Goal: Task Accomplishment & Management: Manage account settings

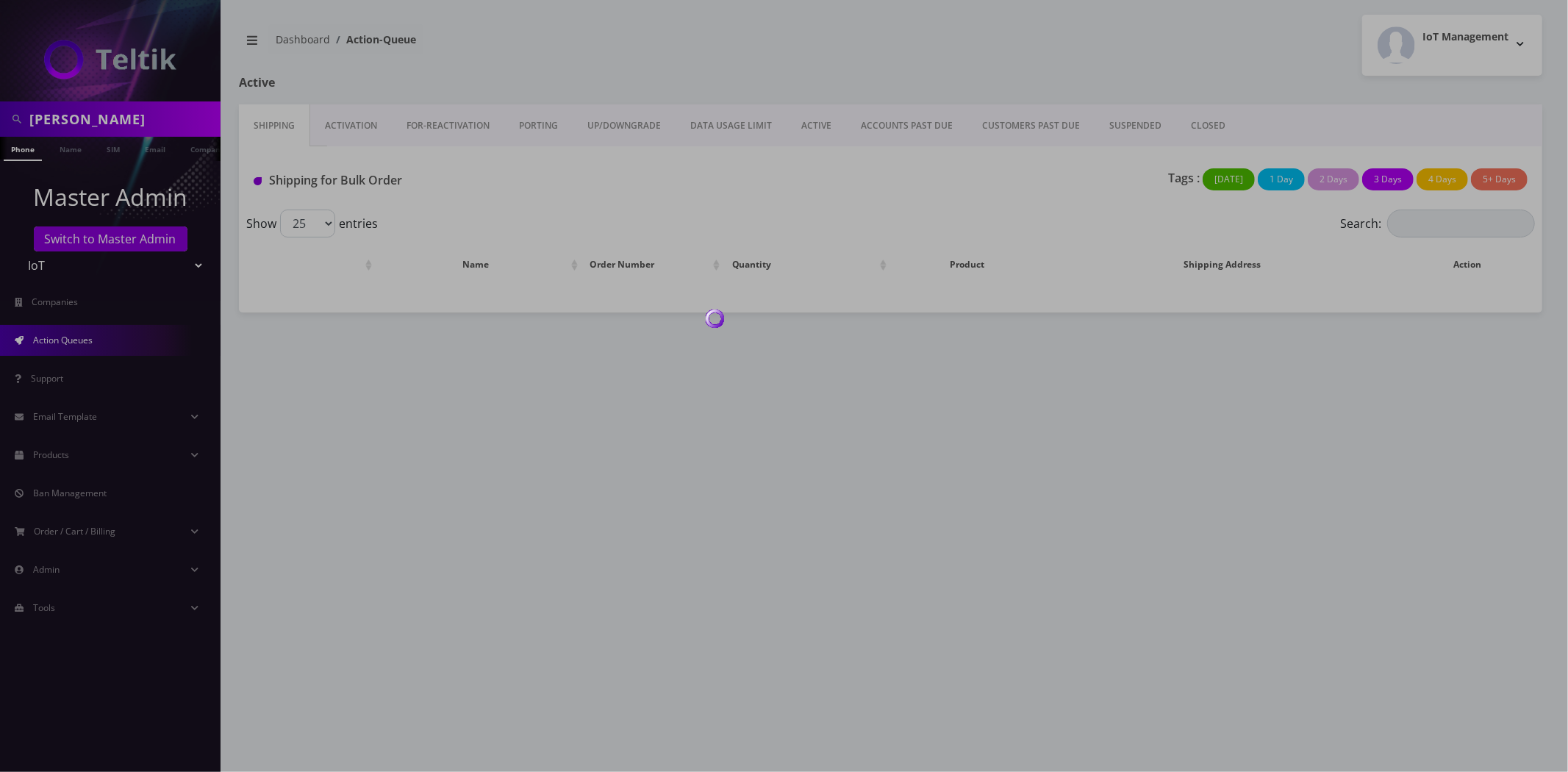
click at [114, 260] on div at bounding box center [784, 386] width 1568 height 772
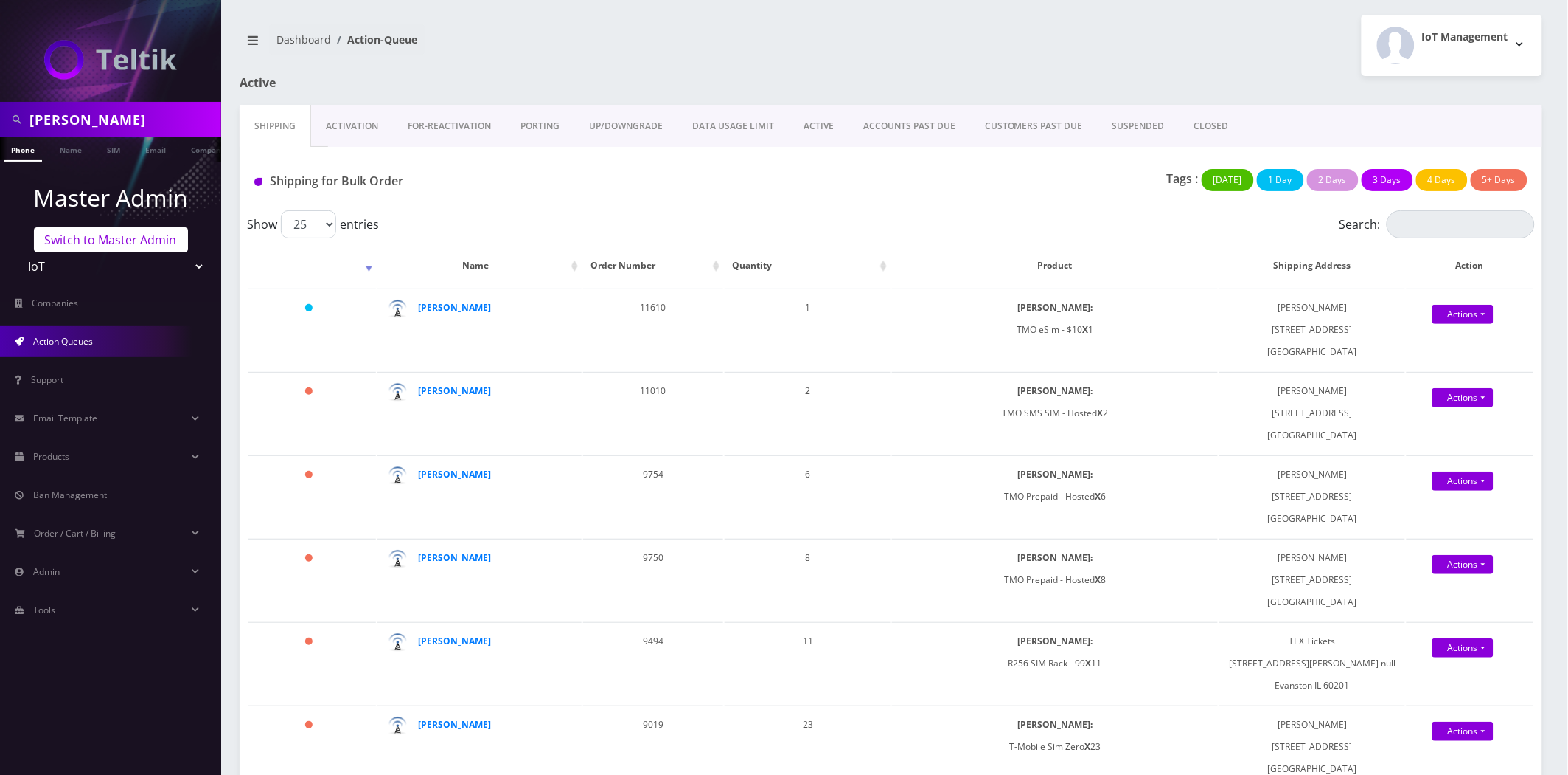
click at [104, 239] on link "Switch to Master Admin" at bounding box center [110, 239] width 154 height 25
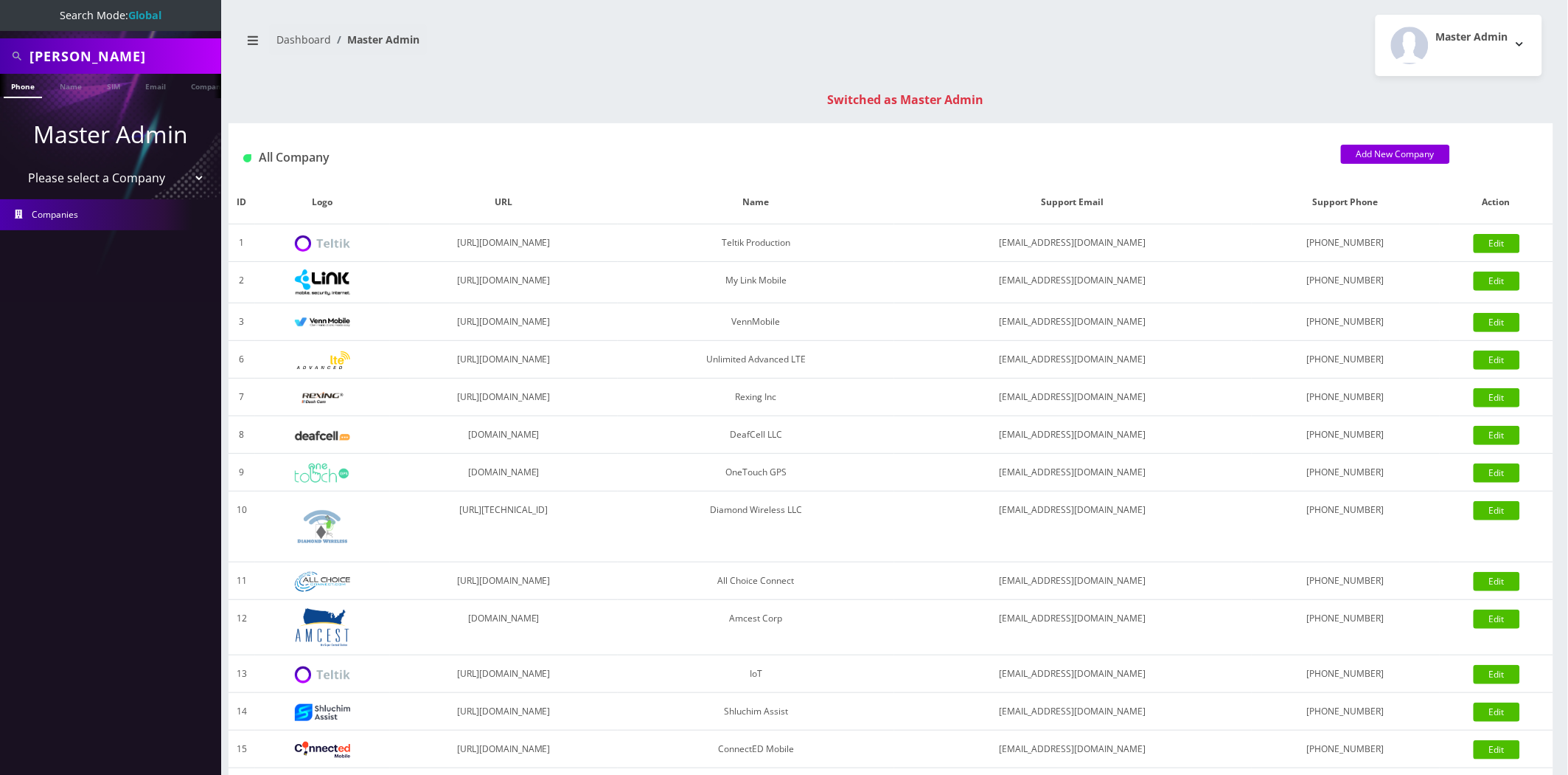
click at [113, 178] on select "Please select a Company Teltik Production My Link Mobile VennMobile Unlimited A…" at bounding box center [111, 178] width 188 height 28
click at [164, 35] on nav "Search Mode: Global sokol Phone Name SIM Email Company Customer Master Admin Pl…" at bounding box center [110, 388] width 221 height 775
click at [164, 37] on nav "Search Mode: Global sokol Phone Name SIM Email Company Customer Master Admin Pl…" at bounding box center [110, 388] width 221 height 775
click at [160, 53] on input "sokol" at bounding box center [123, 56] width 188 height 28
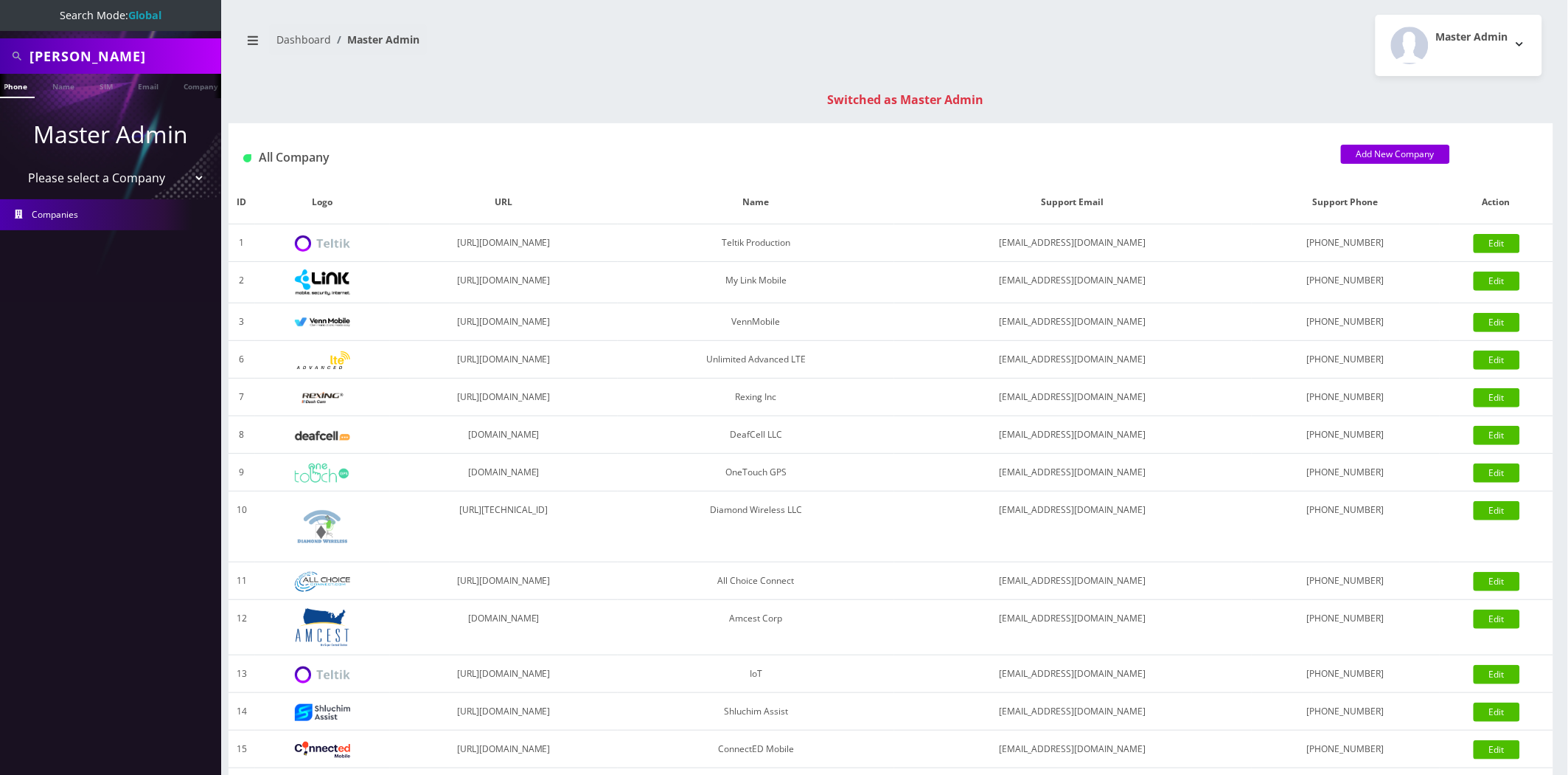
click at [160, 53] on input "sokol" at bounding box center [123, 56] width 188 height 28
paste input "8395"
type input "8395"
click at [182, 89] on link "Customer" at bounding box center [191, 85] width 51 height 24
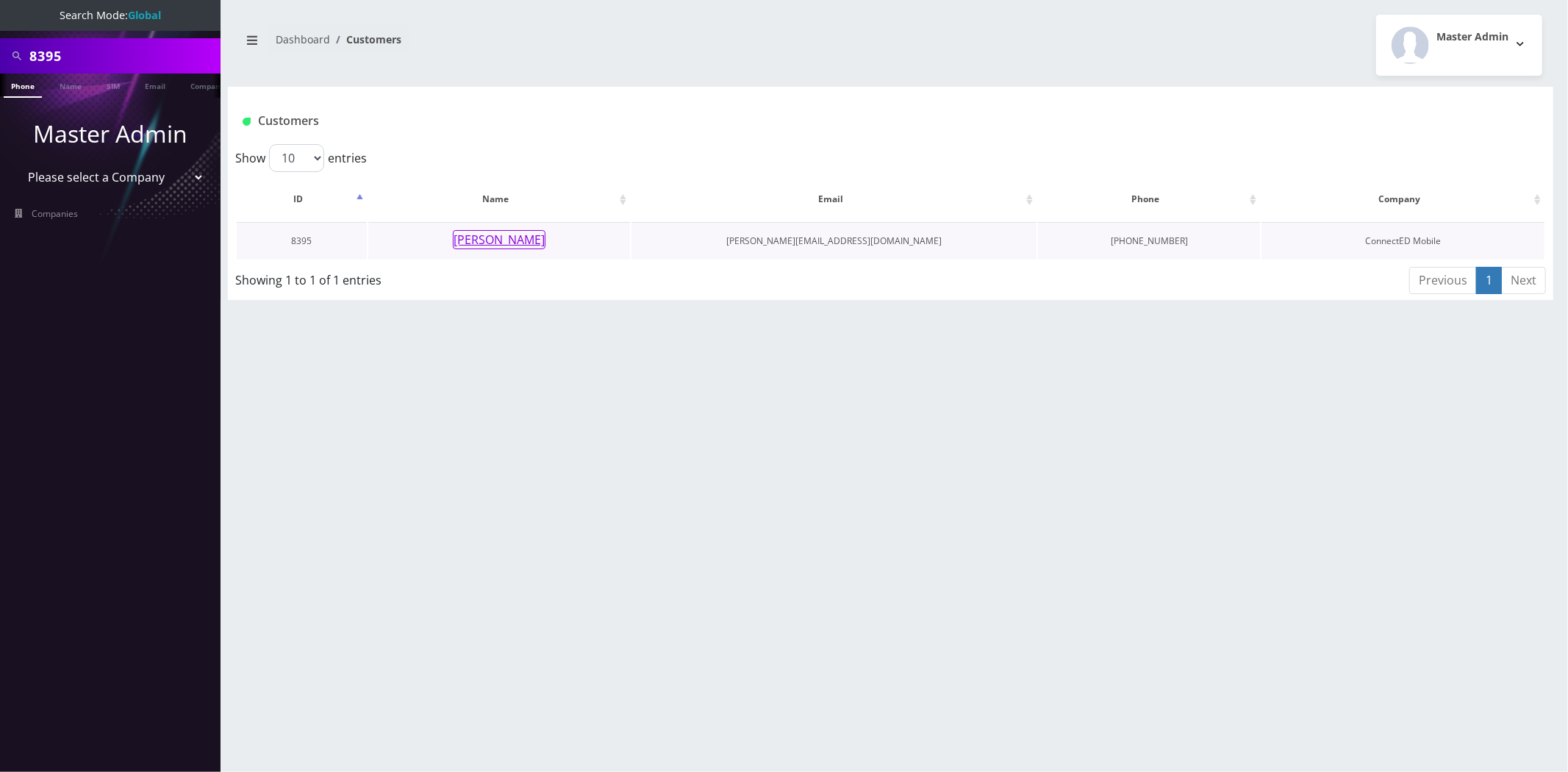
click at [505, 244] on button "Justin Green" at bounding box center [499, 240] width 93 height 19
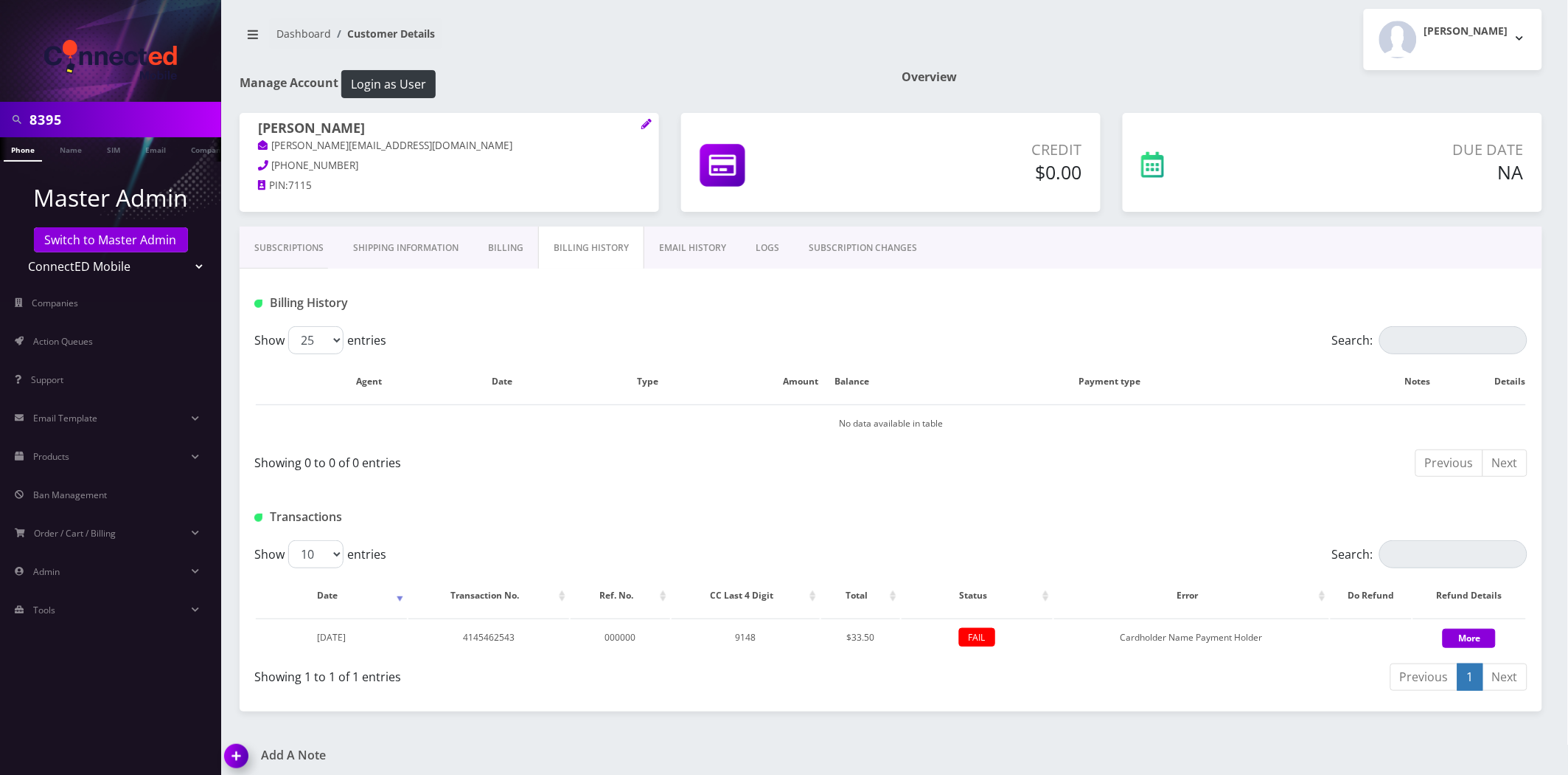
scroll to position [11, 0]
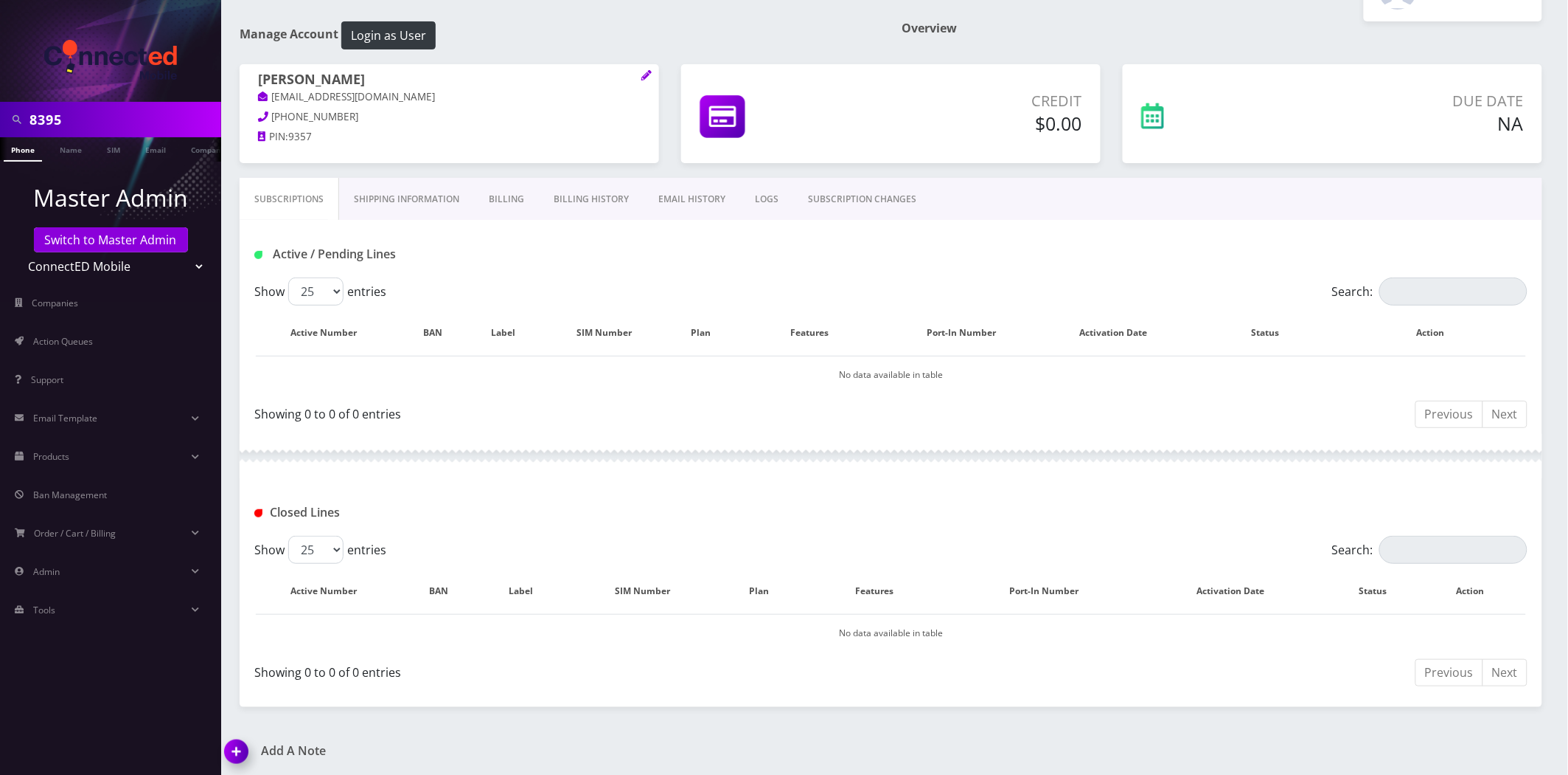
scroll to position [55, 0]
click at [572, 198] on link "Billing History" at bounding box center [591, 198] width 104 height 43
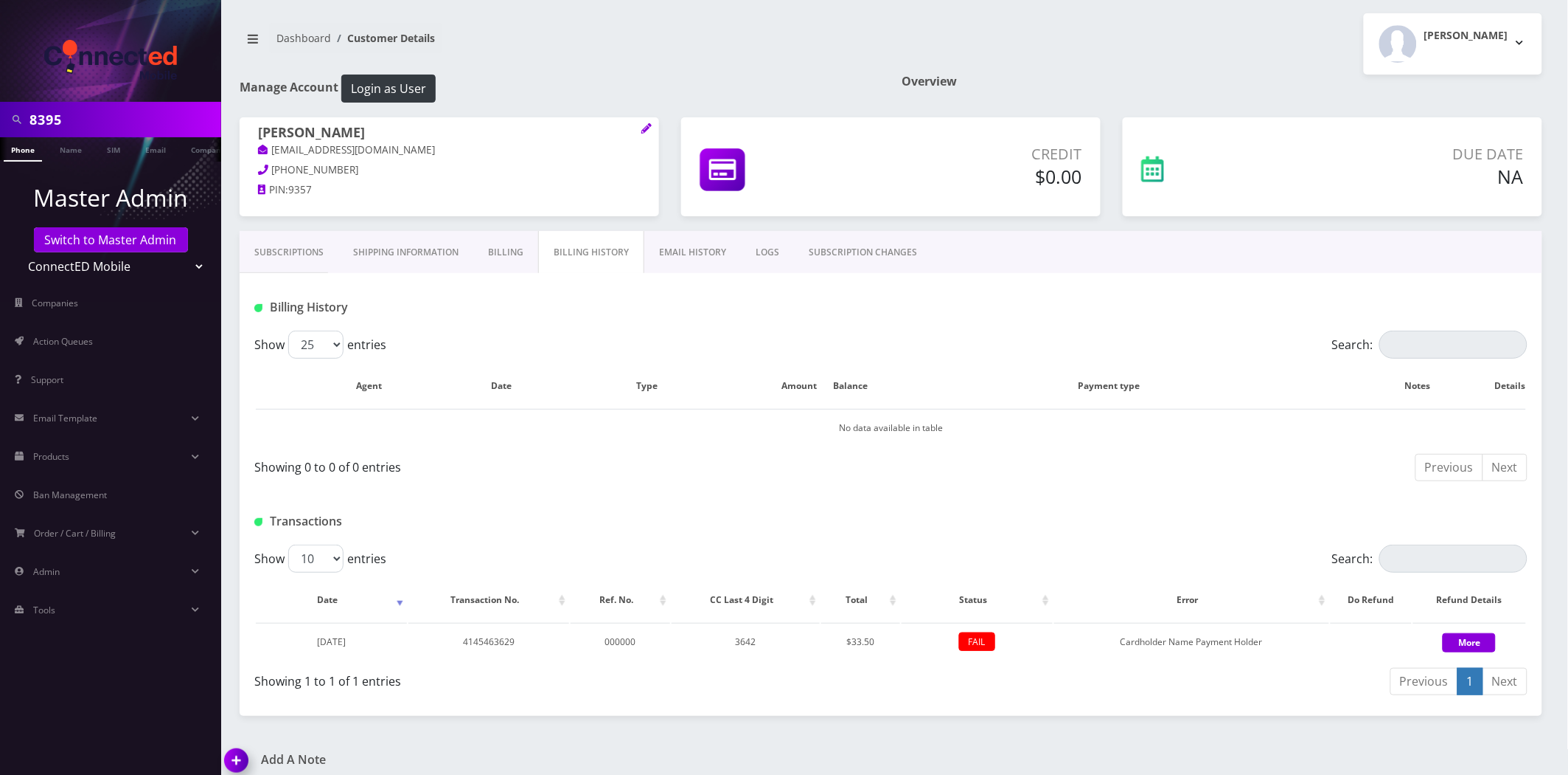
scroll to position [11, 0]
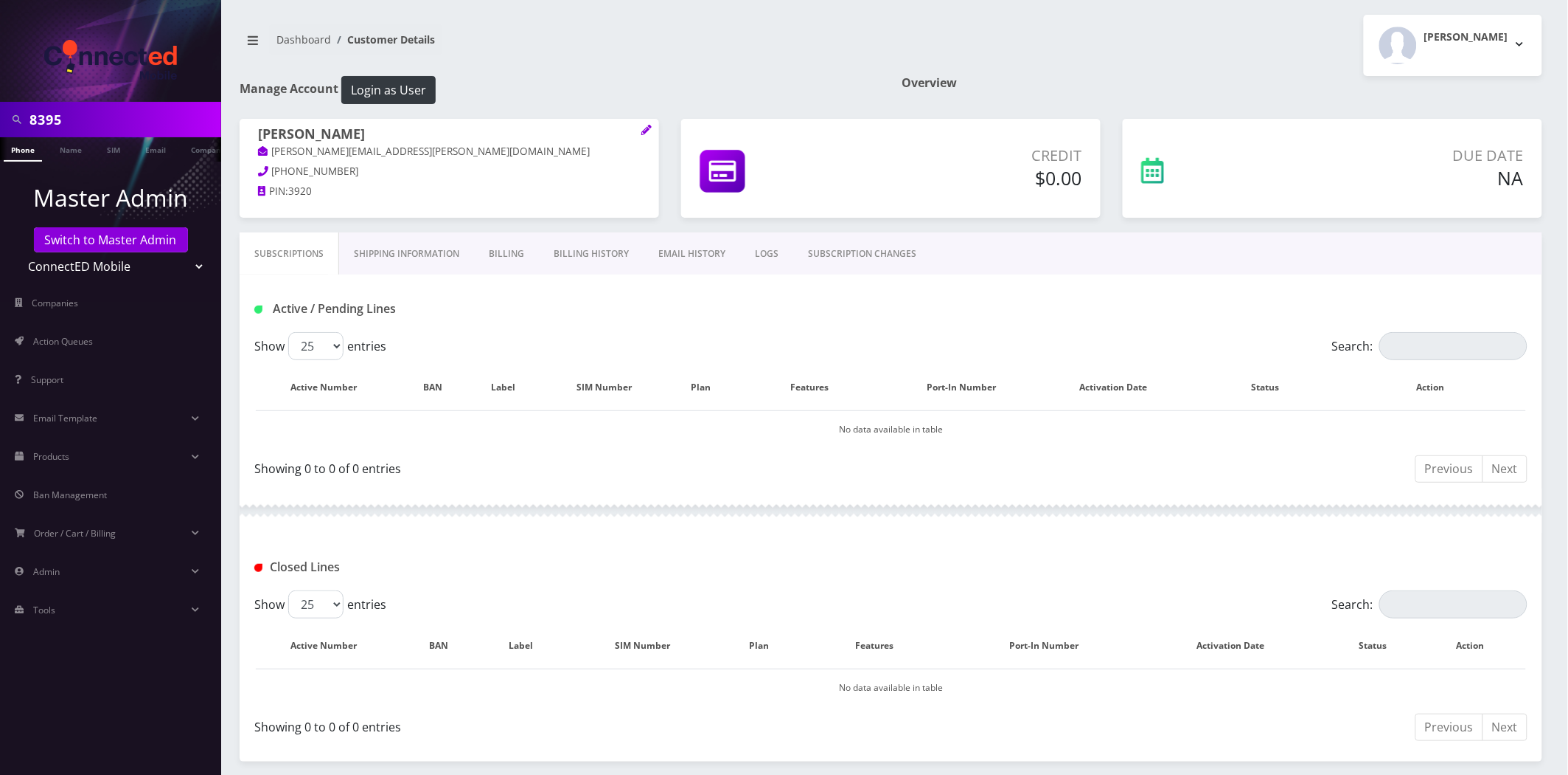
click at [608, 267] on link "Billing History" at bounding box center [591, 254] width 104 height 43
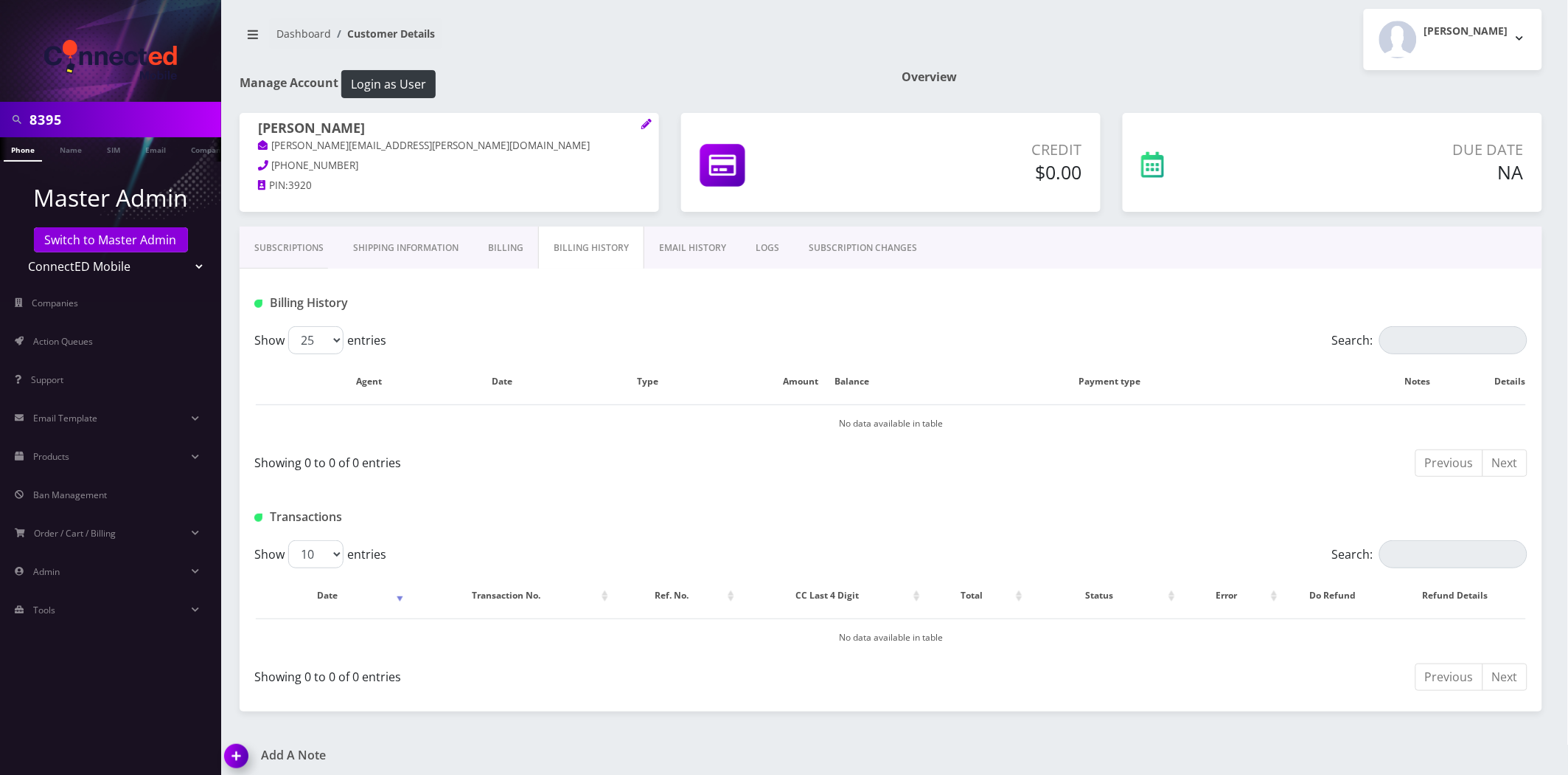
scroll to position [11, 0]
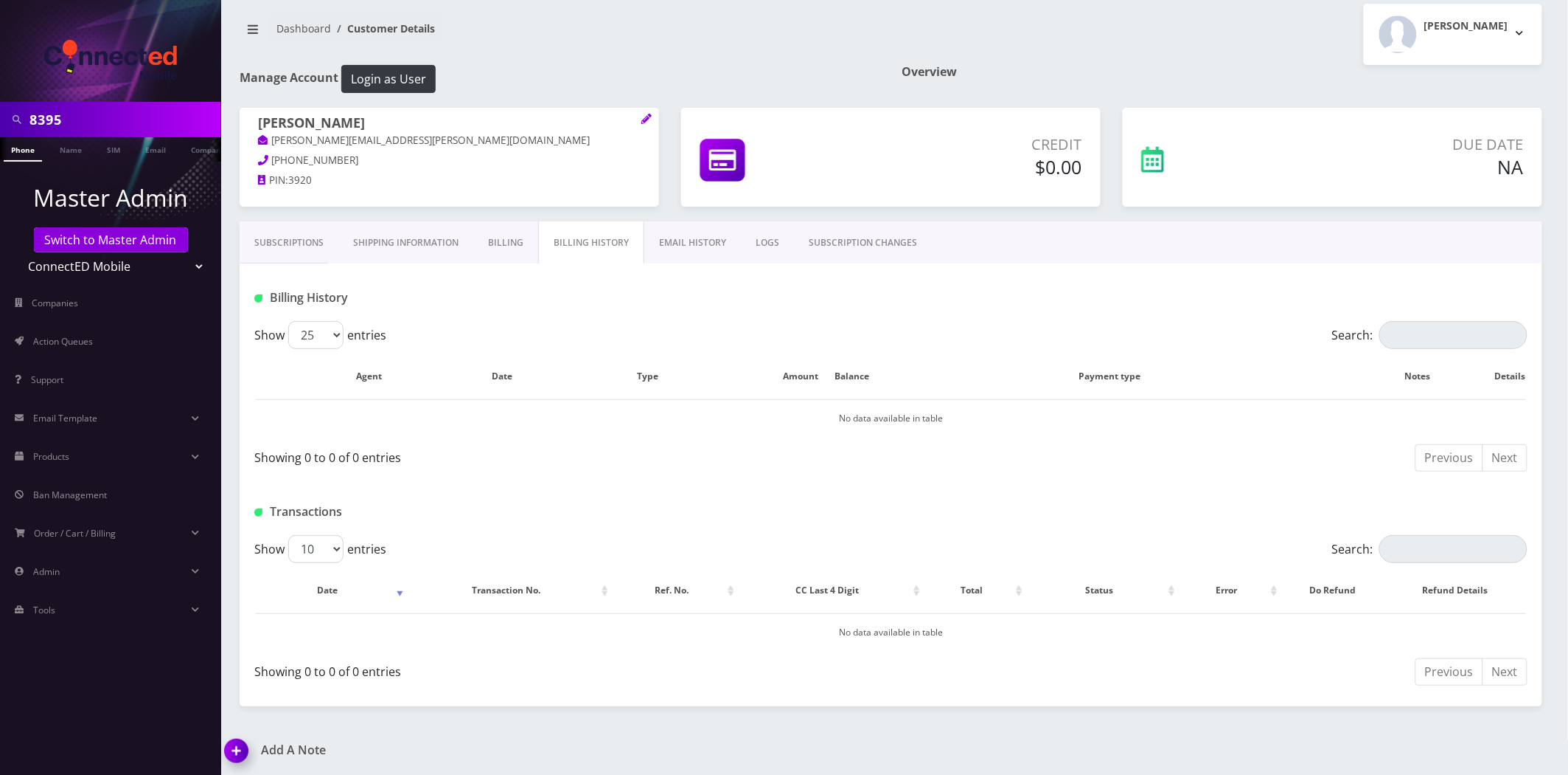
click at [497, 223] on link "Billing" at bounding box center [505, 243] width 65 height 43
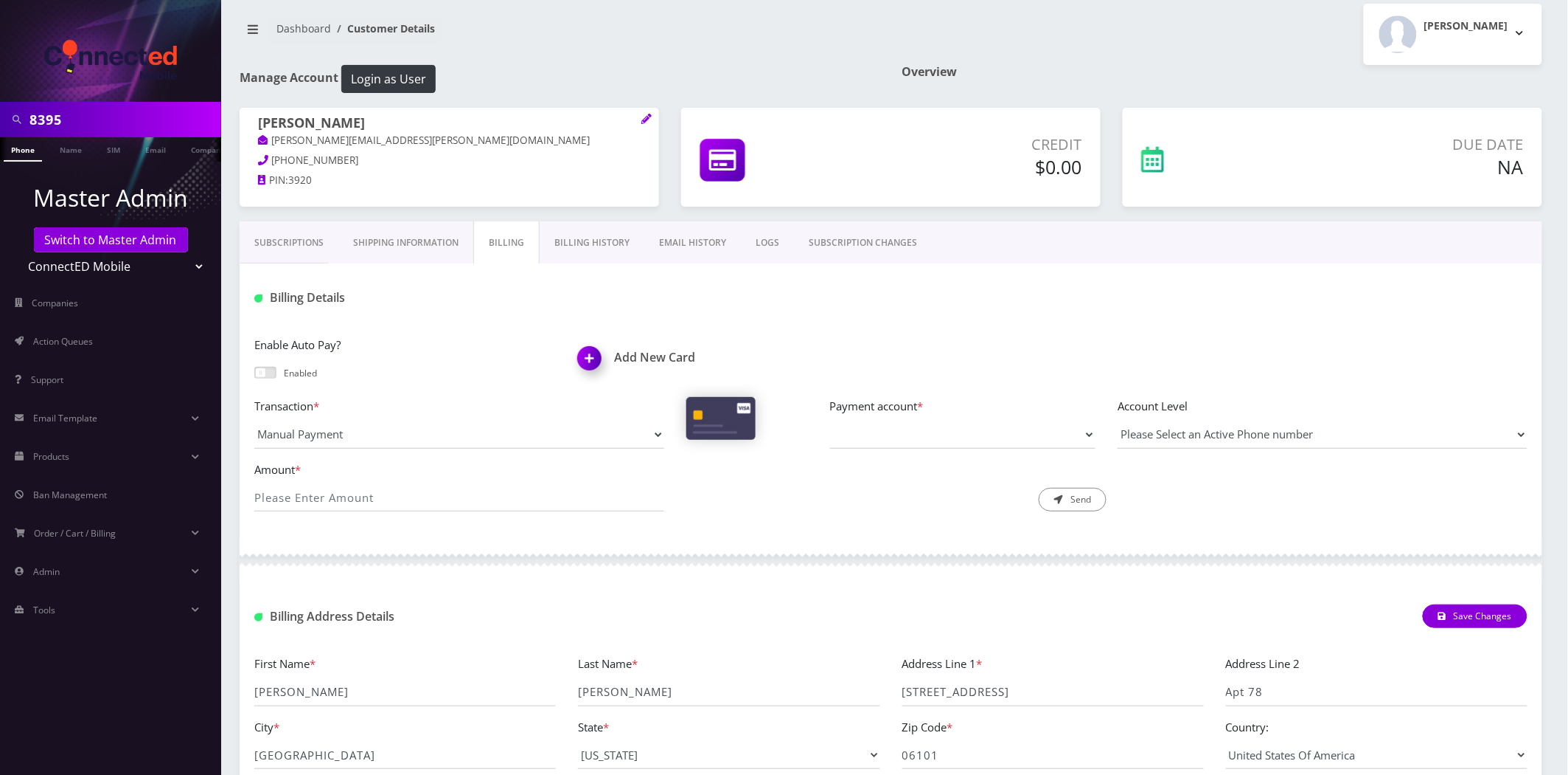
click at [582, 236] on link "Billing History" at bounding box center [592, 243] width 104 height 43
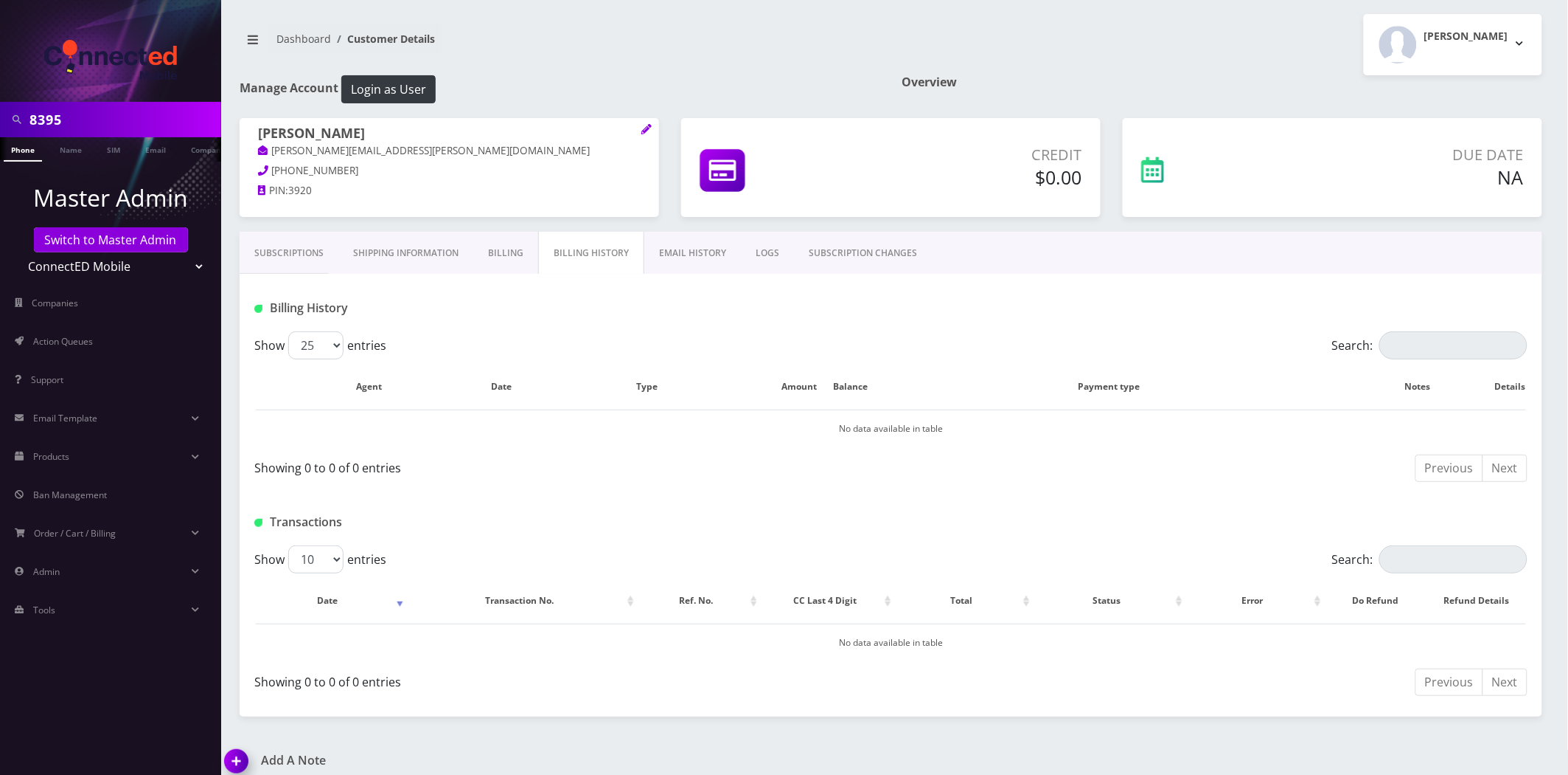
scroll to position [11, 0]
